Goal: Information Seeking & Learning: Check status

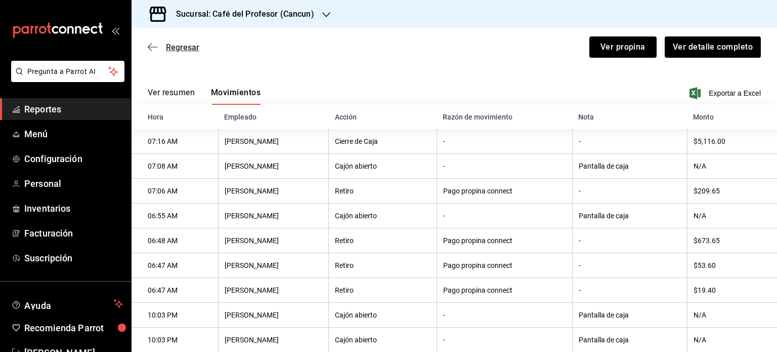
scroll to position [131, 0]
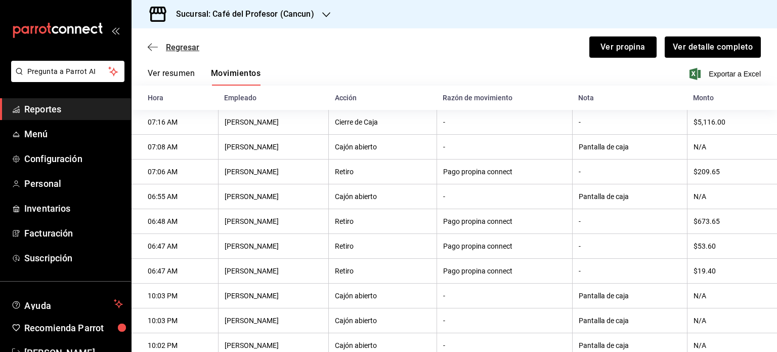
click at [166, 44] on span "Regresar" at bounding box center [182, 48] width 33 height 10
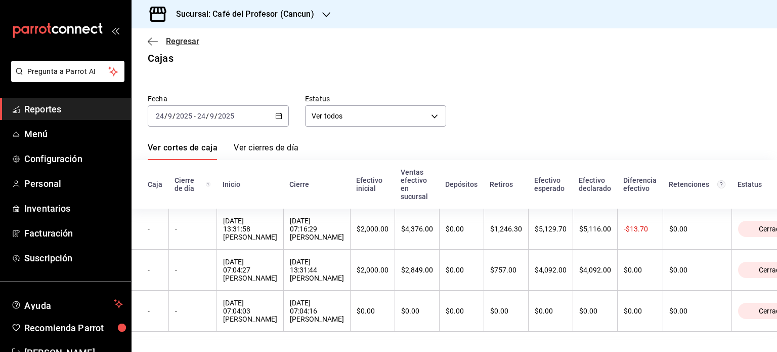
click at [185, 46] on div "Regresar" at bounding box center [455, 41] width 646 height 26
click at [277, 112] on icon "button" at bounding box center [278, 115] width 7 height 7
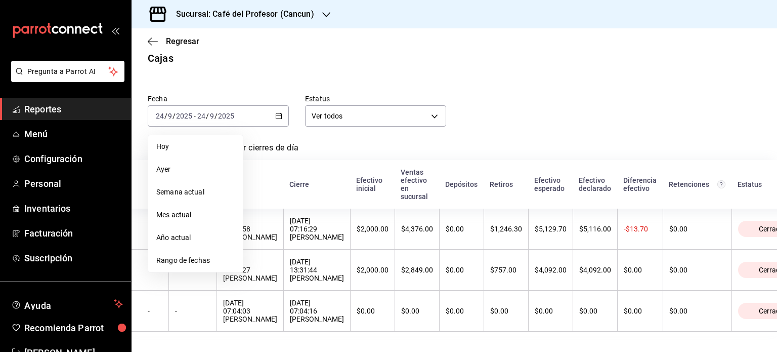
click at [481, 143] on div "Ver cortes de caja Ver cierres de día" at bounding box center [454, 151] width 613 height 17
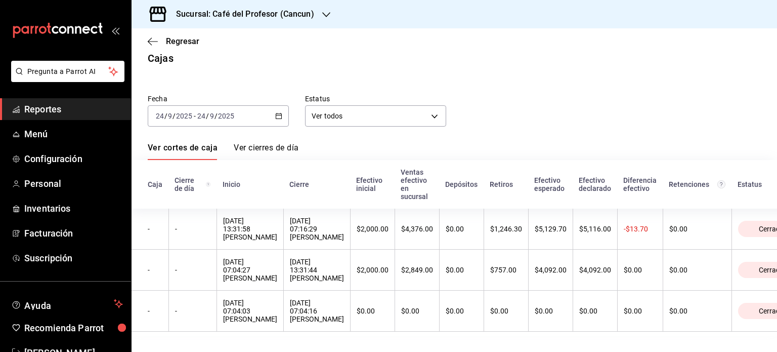
click at [275, 112] on icon "button" at bounding box center [278, 115] width 7 height 7
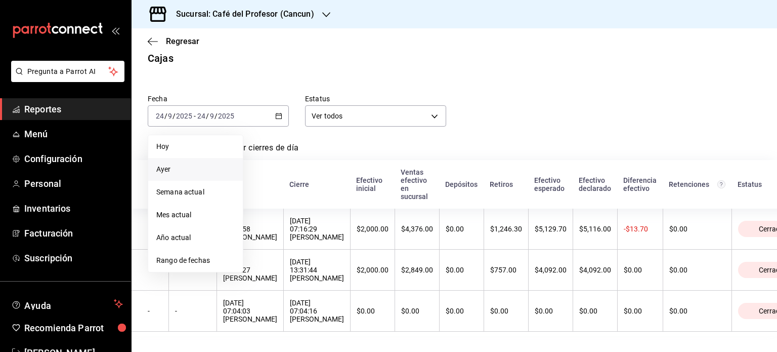
click at [171, 164] on span "Ayer" at bounding box center [195, 169] width 78 height 11
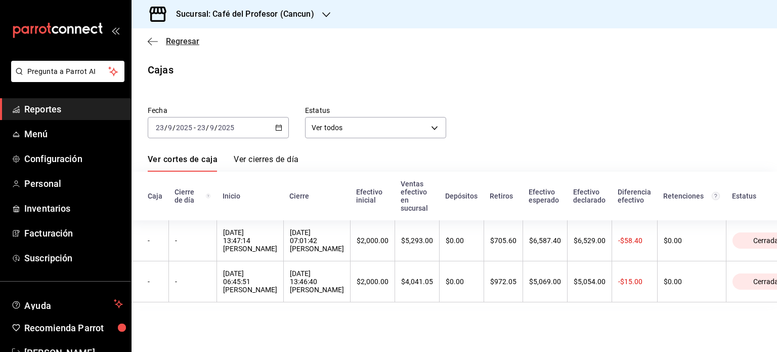
click at [156, 45] on icon "button" at bounding box center [153, 41] width 10 height 9
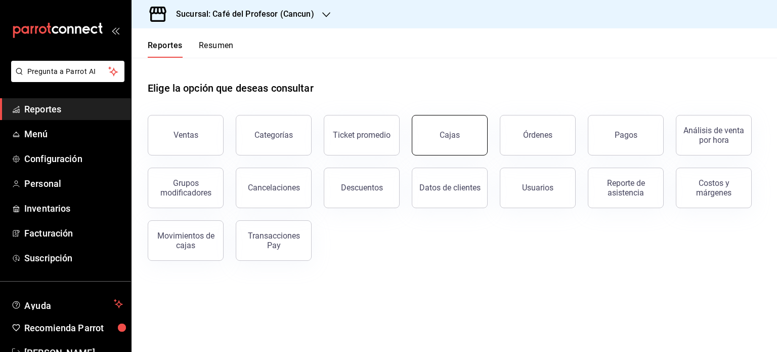
click at [443, 139] on div "Cajas" at bounding box center [450, 135] width 21 height 12
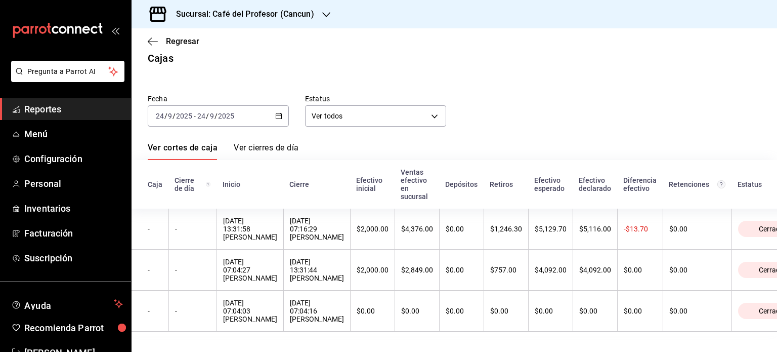
scroll to position [24, 0]
click at [297, 14] on h3 "Sucursal: Café del Profesor (Cancun)" at bounding box center [241, 14] width 146 height 12
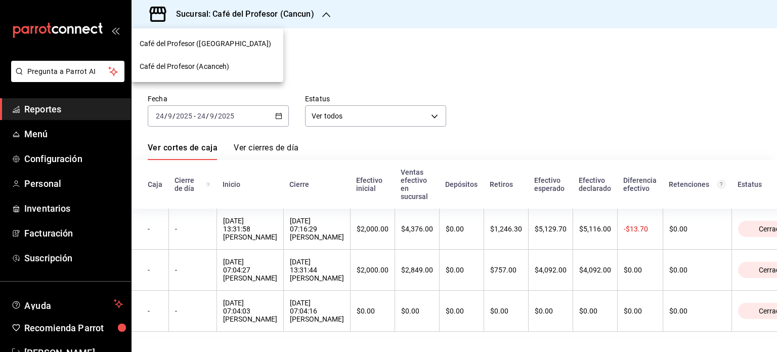
click at [314, 39] on div at bounding box center [388, 176] width 777 height 352
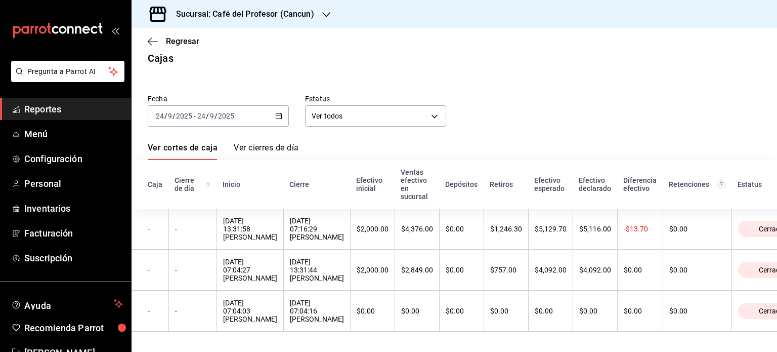
click at [272, 105] on div "[DATE] [DATE] - [DATE] [DATE]" at bounding box center [218, 115] width 141 height 21
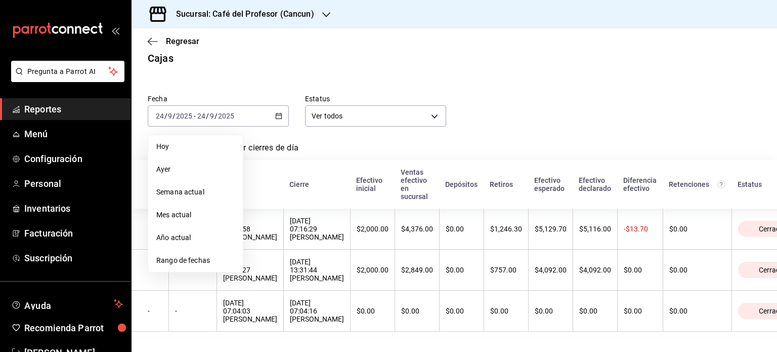
click at [326, 129] on div "Fecha [DATE] [DATE] - [DATE] [DATE] [DATE] [DATE] Semana actual Mes actual Año …" at bounding box center [454, 209] width 613 height 254
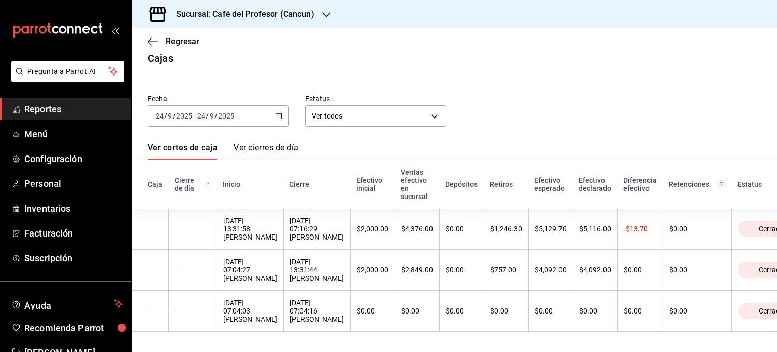
click at [320, 22] on div "Sucursal: Café del Profesor (Cancun)" at bounding box center [237, 14] width 195 height 28
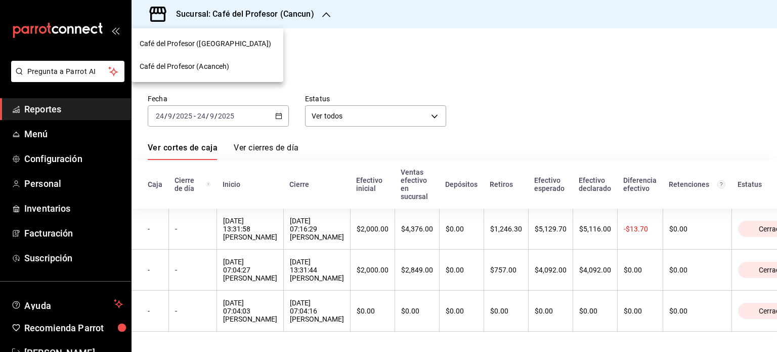
click at [219, 64] on span "Café del Profesor (Acanceh)" at bounding box center [185, 66] width 90 height 11
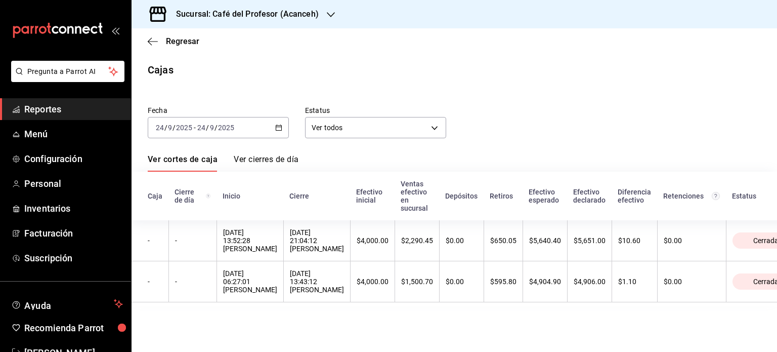
click at [277, 129] on icon "button" at bounding box center [278, 127] width 7 height 7
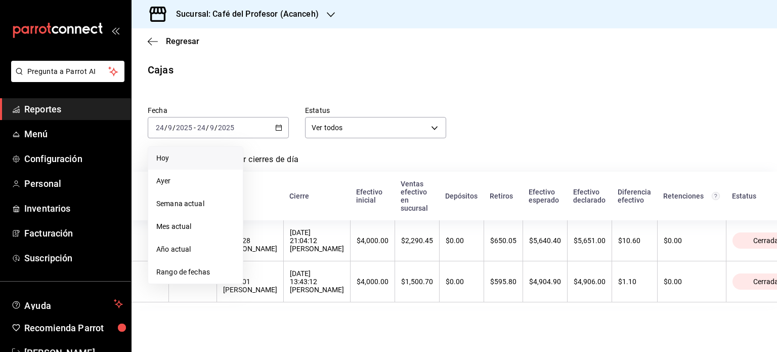
click at [172, 164] on li "Hoy" at bounding box center [195, 158] width 95 height 23
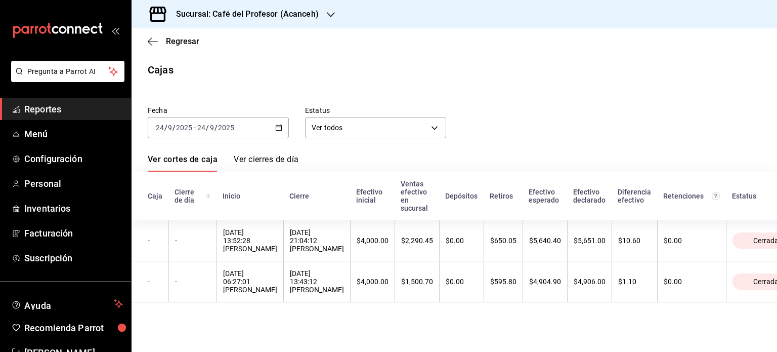
click at [279, 129] on icon "button" at bounding box center [278, 127] width 7 height 7
click at [294, 165] on link "Ver cierres de día" at bounding box center [266, 162] width 65 height 17
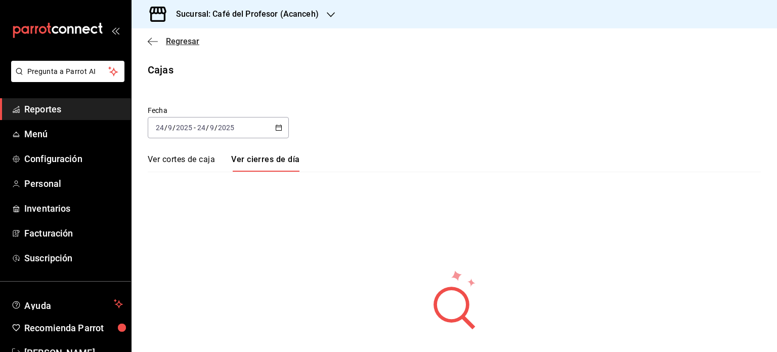
click at [181, 41] on span "Regresar" at bounding box center [182, 41] width 33 height 10
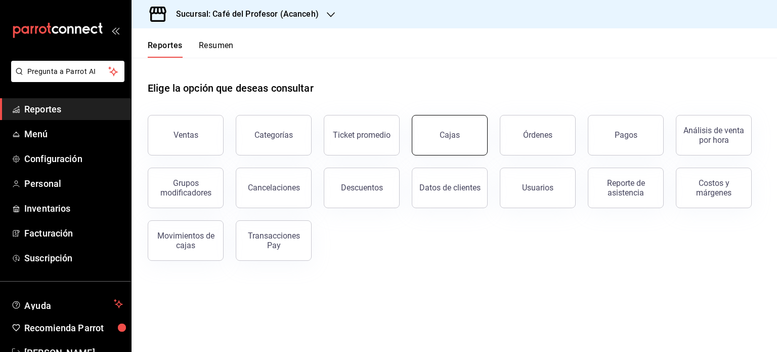
click at [429, 140] on link "Cajas" at bounding box center [450, 135] width 76 height 40
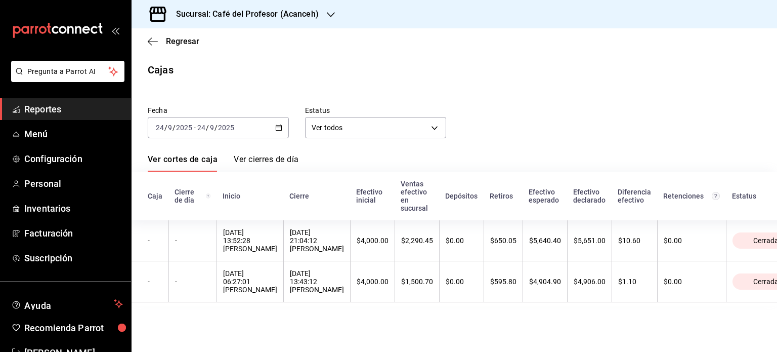
click at [265, 18] on h3 "Sucursal: Café del Profesor (Acanceh)" at bounding box center [243, 14] width 151 height 12
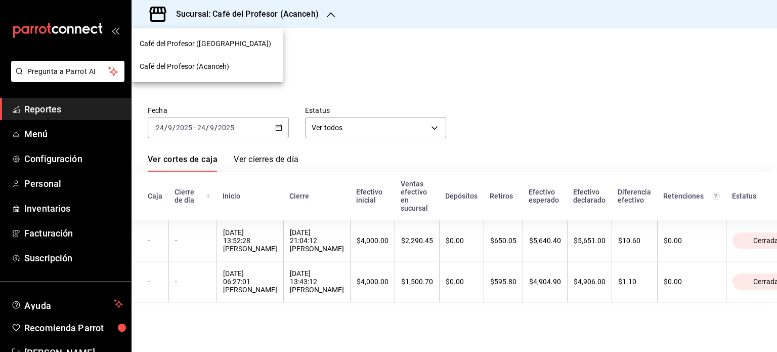
click at [237, 40] on div "Café del Profesor ([GEOGRAPHIC_DATA])" at bounding box center [208, 43] width 136 height 11
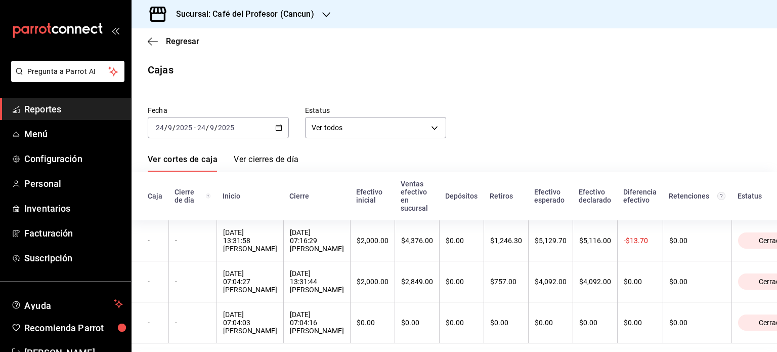
scroll to position [24, 0]
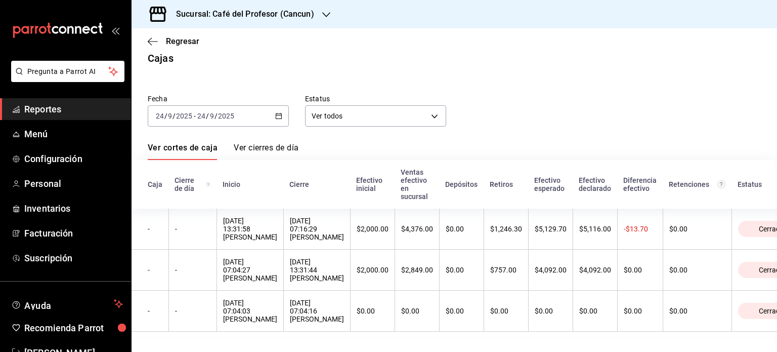
click at [287, 143] on link "Ver cierres de día" at bounding box center [266, 151] width 65 height 17
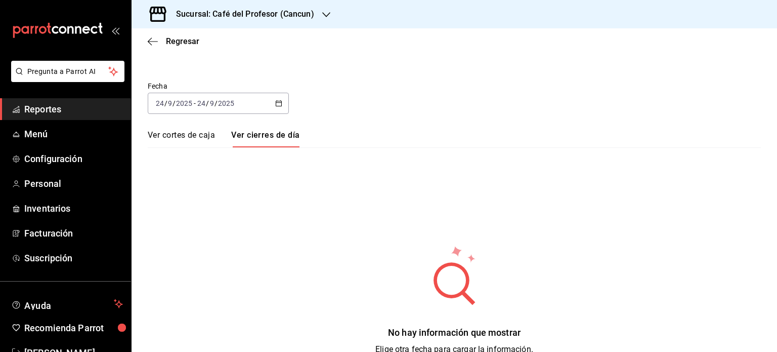
scroll to position [44, 0]
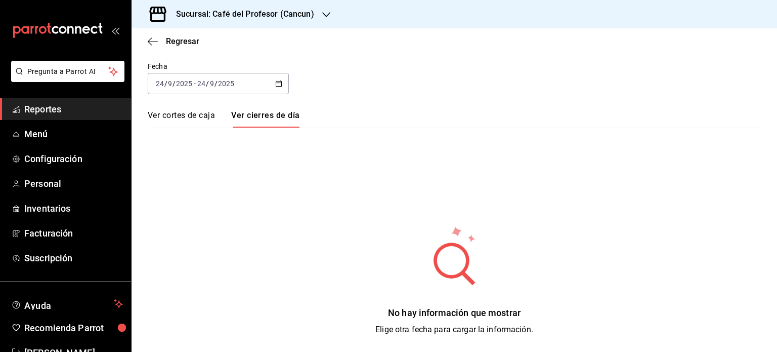
click at [209, 116] on link "Ver cortes de caja" at bounding box center [181, 118] width 67 height 17
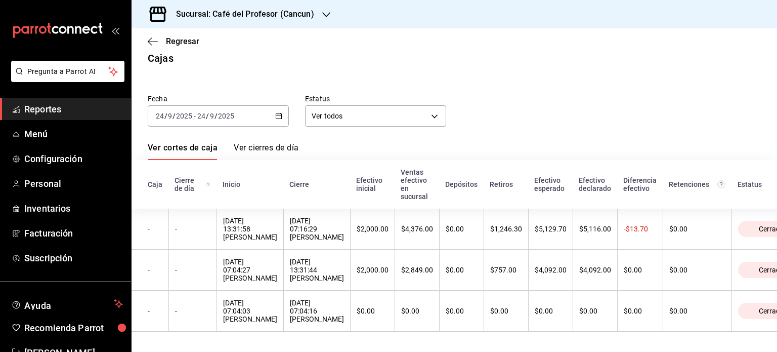
click at [272, 143] on link "Ver cierres de día" at bounding box center [266, 151] width 65 height 17
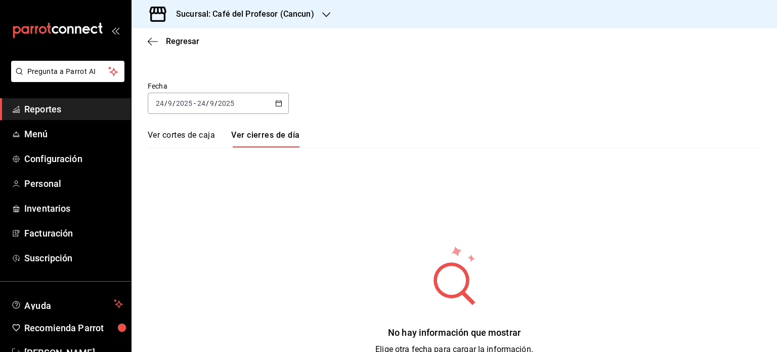
scroll to position [44, 0]
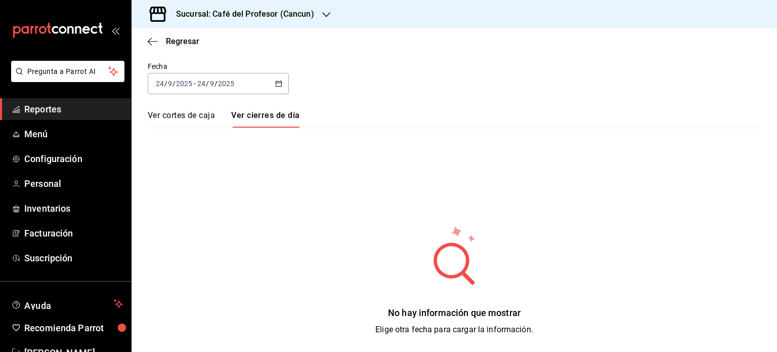
click at [194, 115] on link "Ver cortes de caja" at bounding box center [181, 118] width 67 height 17
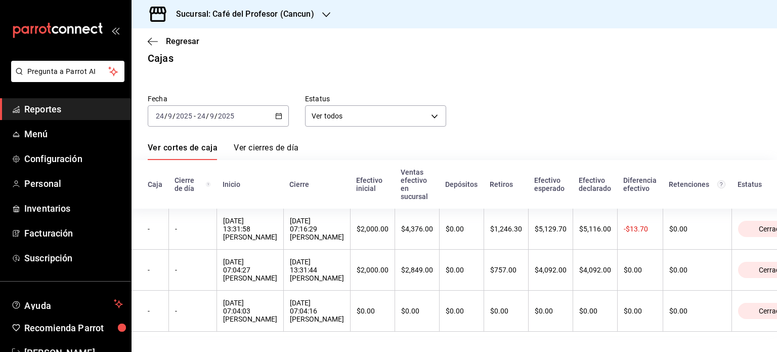
scroll to position [24, 0]
click at [277, 112] on icon "button" at bounding box center [278, 115] width 7 height 7
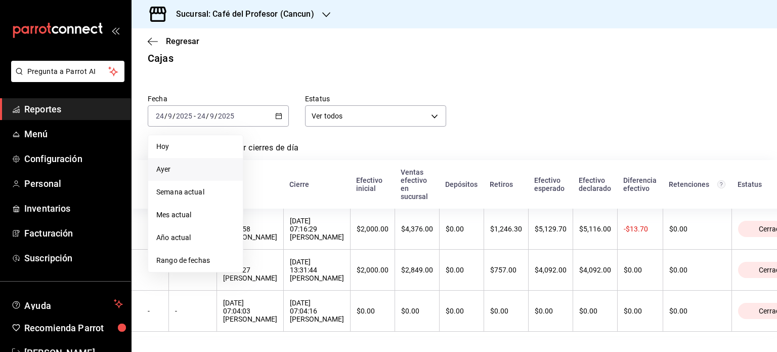
click at [190, 164] on span "Ayer" at bounding box center [195, 169] width 78 height 11
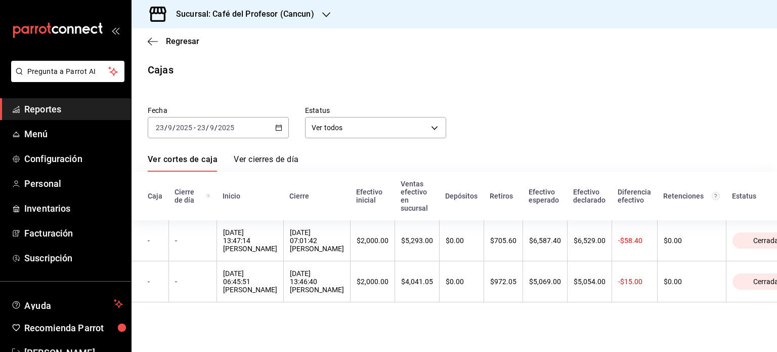
click at [279, 131] on div "[DATE] [DATE] - [DATE] [DATE]" at bounding box center [218, 127] width 141 height 21
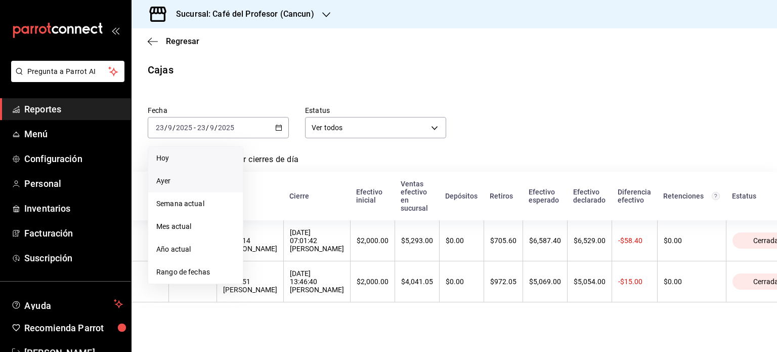
click at [208, 157] on span "Hoy" at bounding box center [195, 158] width 78 height 11
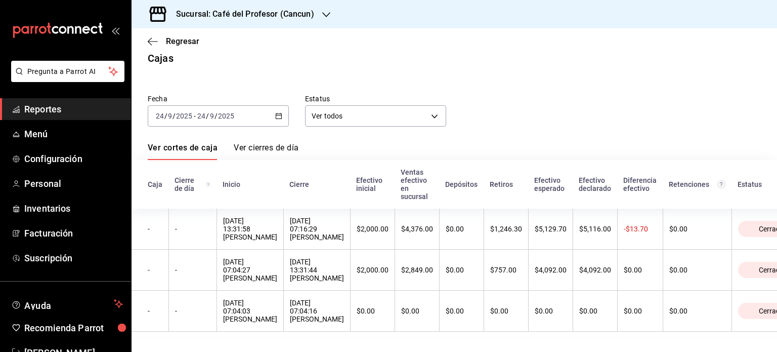
click at [280, 109] on div "[DATE] [DATE] - [DATE] [DATE]" at bounding box center [218, 115] width 141 height 21
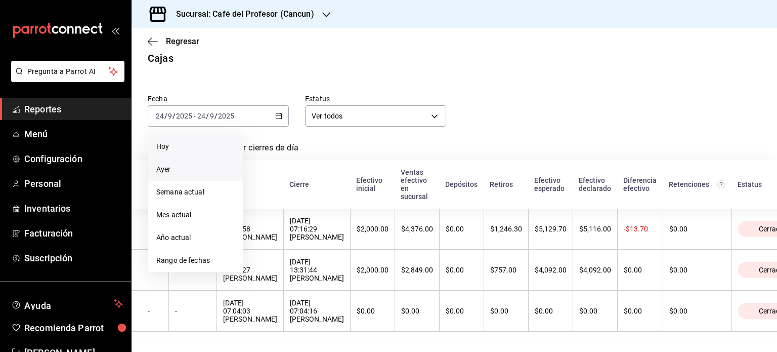
click at [206, 164] on span "Ayer" at bounding box center [195, 169] width 78 height 11
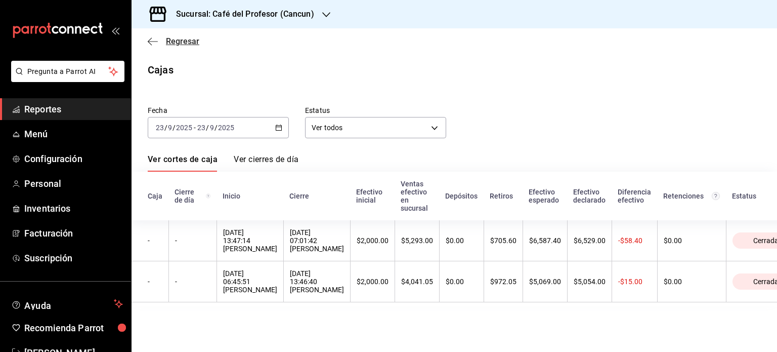
click at [151, 41] on icon "button" at bounding box center [153, 41] width 10 height 1
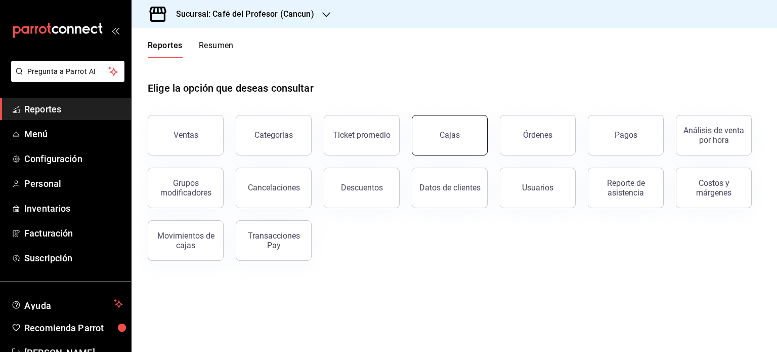
click at [431, 136] on link "Cajas" at bounding box center [450, 135] width 76 height 40
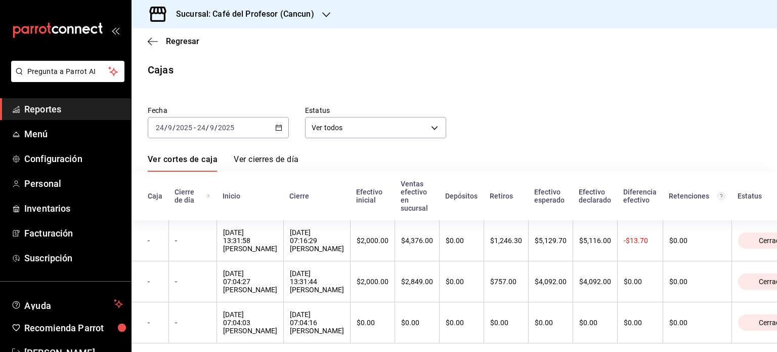
scroll to position [24, 0]
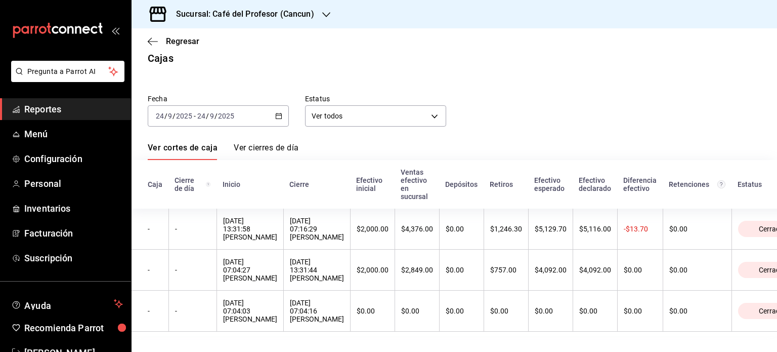
click at [269, 109] on div "[DATE] [DATE] - [DATE] [DATE]" at bounding box center [218, 115] width 141 height 21
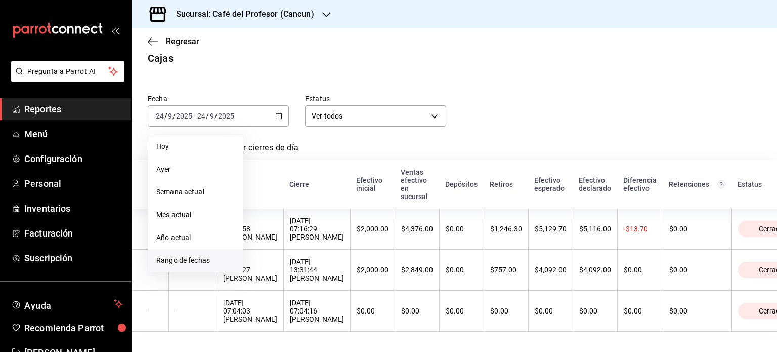
click at [188, 255] on span "Rango de fechas" at bounding box center [195, 260] width 78 height 11
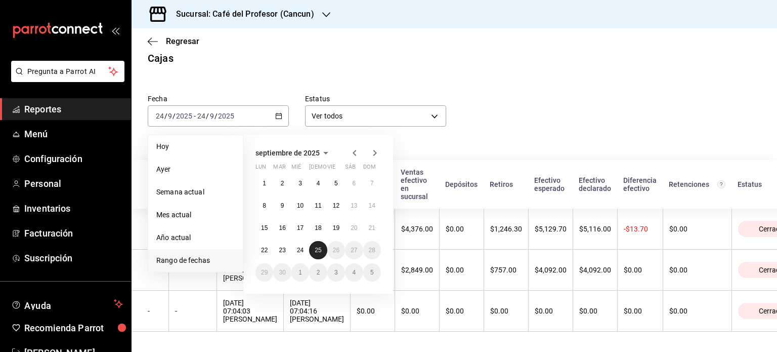
click at [312, 241] on button "25" at bounding box center [318, 250] width 18 height 18
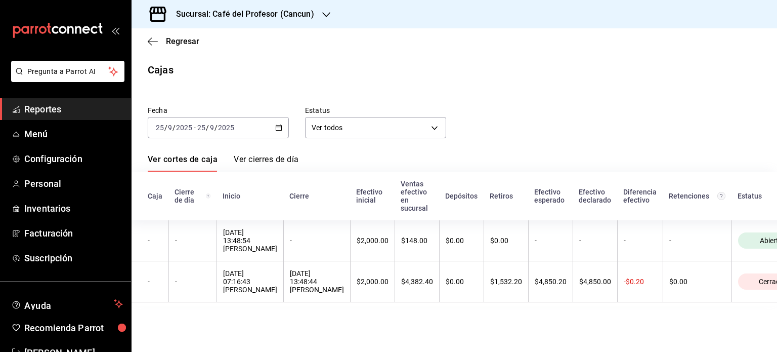
click at [275, 128] on icon "button" at bounding box center [278, 127] width 7 height 7
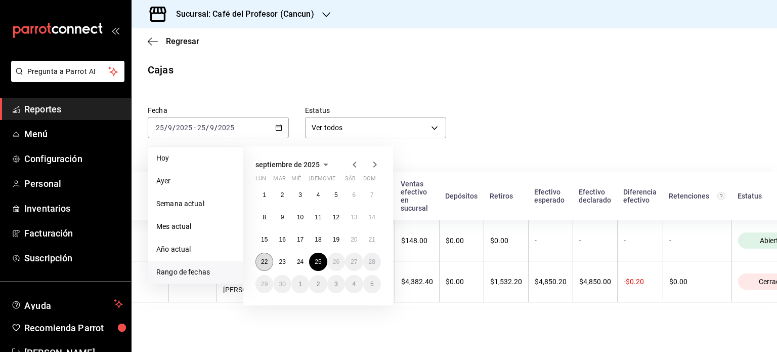
click at [271, 263] on button "22" at bounding box center [265, 262] width 18 height 18
click at [282, 262] on abbr "23" at bounding box center [282, 261] width 7 height 7
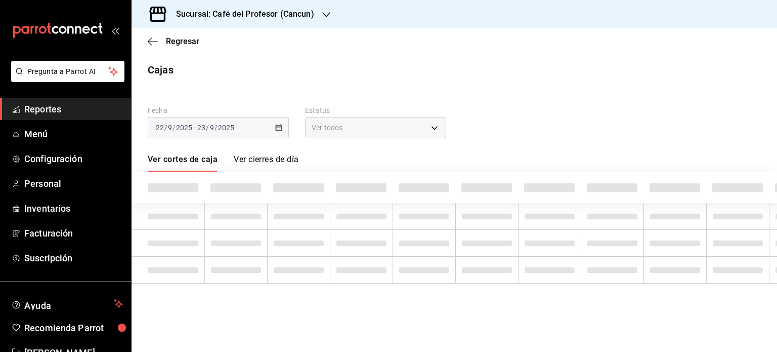
click at [282, 262] on td at bounding box center [298, 270] width 63 height 27
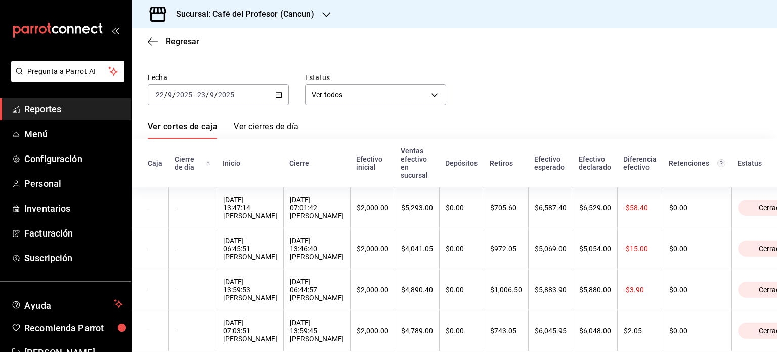
scroll to position [51, 0]
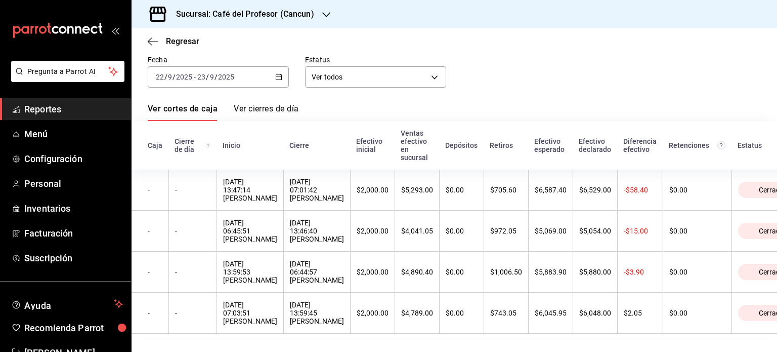
click at [280, 75] on icon "button" at bounding box center [278, 76] width 7 height 7
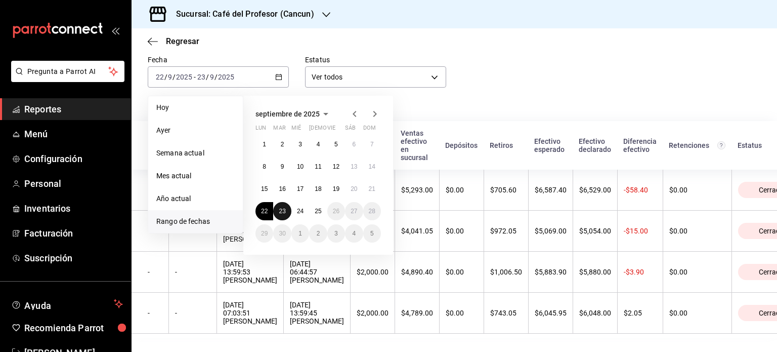
click at [284, 207] on abbr "23" at bounding box center [282, 210] width 7 height 7
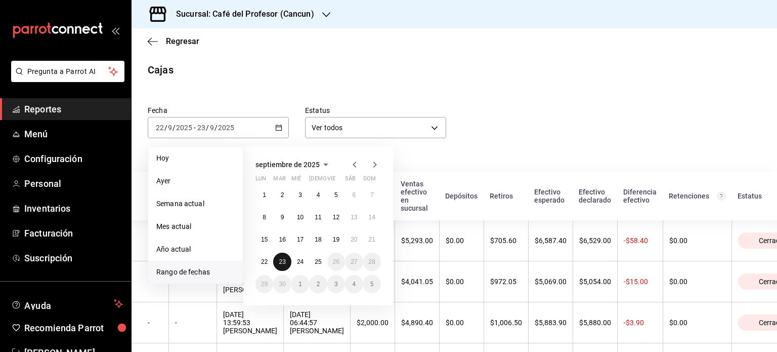
click at [284, 207] on th "Cierre" at bounding box center [316, 196] width 67 height 49
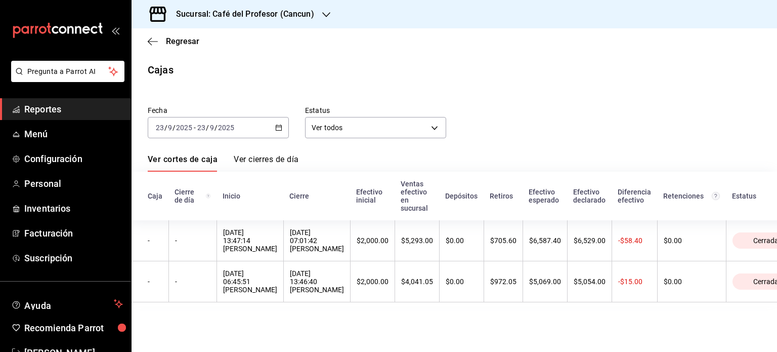
click at [457, 328] on main "Regresar Cajas Fecha [DATE] [DATE] - [DATE] [DATE] Estatus Ver todos ALL Ver co…" at bounding box center [455, 189] width 646 height 323
click at [277, 122] on div "[DATE] [DATE] - [DATE] [DATE]" at bounding box center [218, 127] width 141 height 21
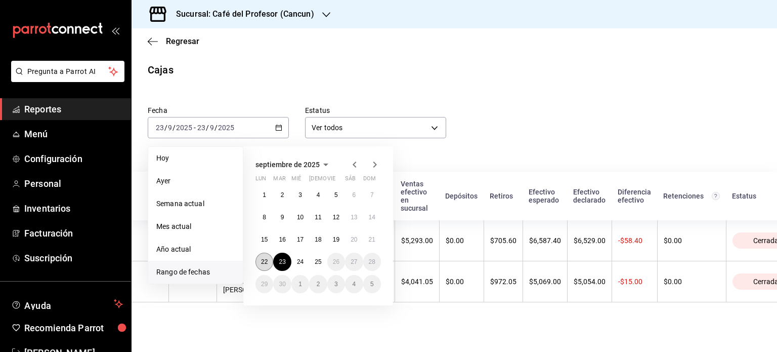
click at [258, 258] on button "22" at bounding box center [265, 262] width 18 height 18
click at [257, 258] on button "22" at bounding box center [265, 262] width 18 height 18
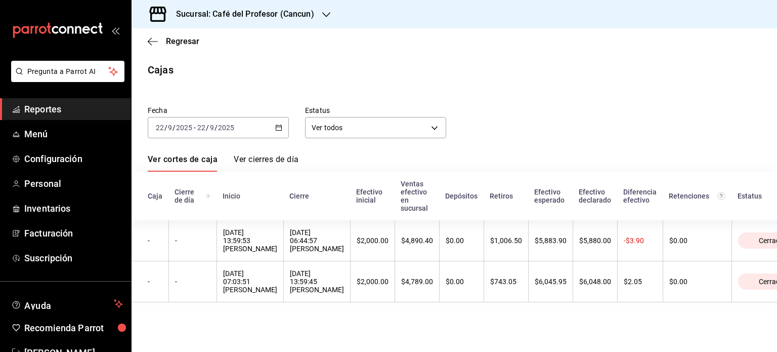
click at [282, 122] on div "[DATE] [DATE] - [DATE] [DATE]" at bounding box center [218, 127] width 141 height 21
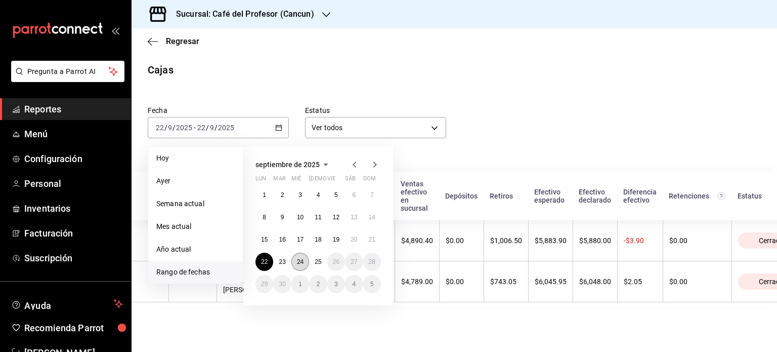
click at [300, 265] on button "24" at bounding box center [301, 262] width 18 height 18
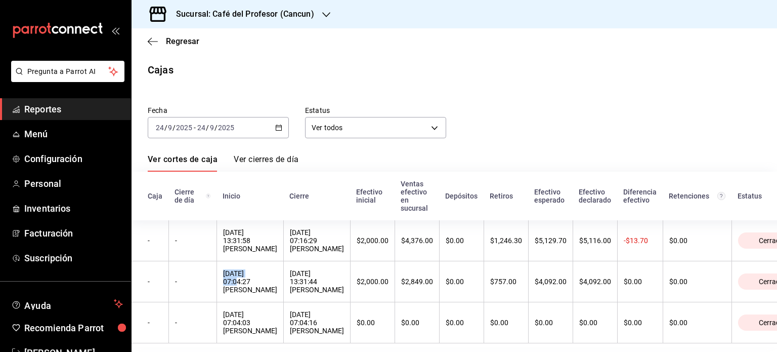
click at [283, 265] on th "[DATE] 07:04:27 [PERSON_NAME]" at bounding box center [250, 281] width 67 height 41
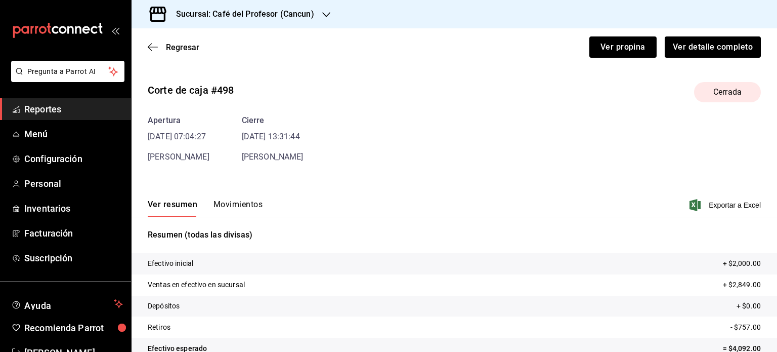
click at [147, 49] on div "Regresar Ver propina Ver detalle completo" at bounding box center [455, 46] width 646 height 37
click at [150, 48] on icon "button" at bounding box center [153, 47] width 10 height 9
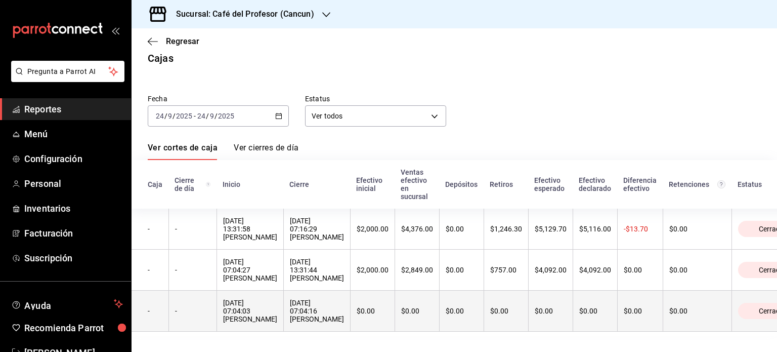
scroll to position [24, 0]
